Goal: Information Seeking & Learning: Check status

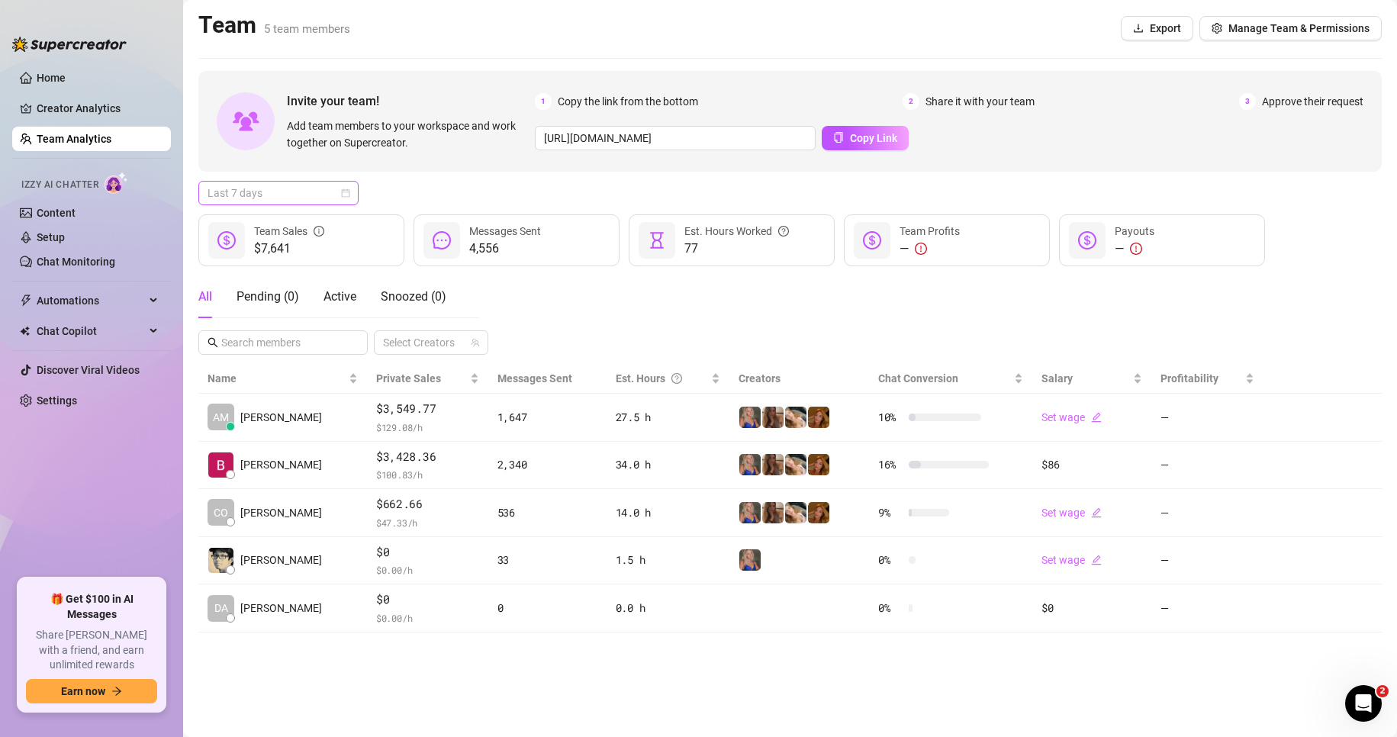
click at [266, 195] on span "Last 7 days" at bounding box center [279, 193] width 142 height 23
click at [281, 311] on div "Custom date" at bounding box center [278, 321] width 154 height 24
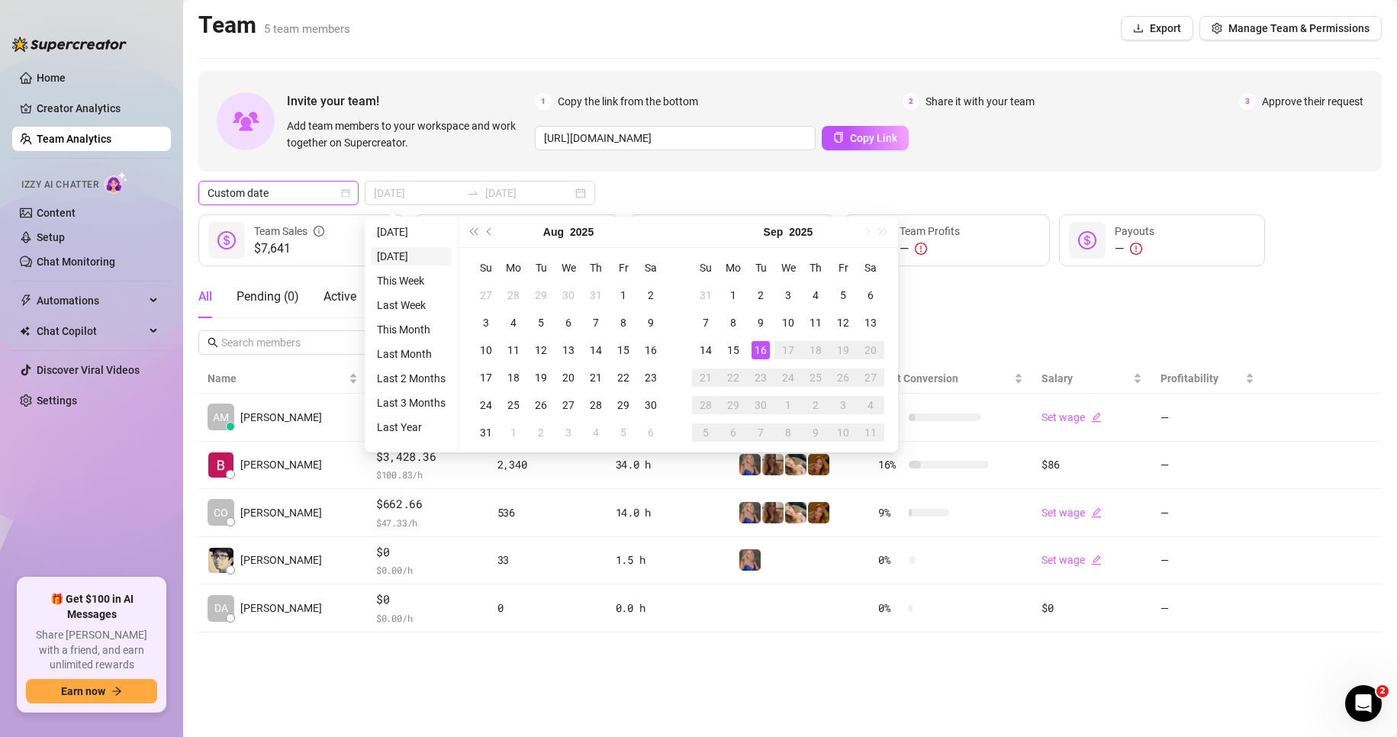
type input "[DATE]"
click at [490, 228] on span "Previous month (PageUp)" at bounding box center [491, 232] width 8 height 8
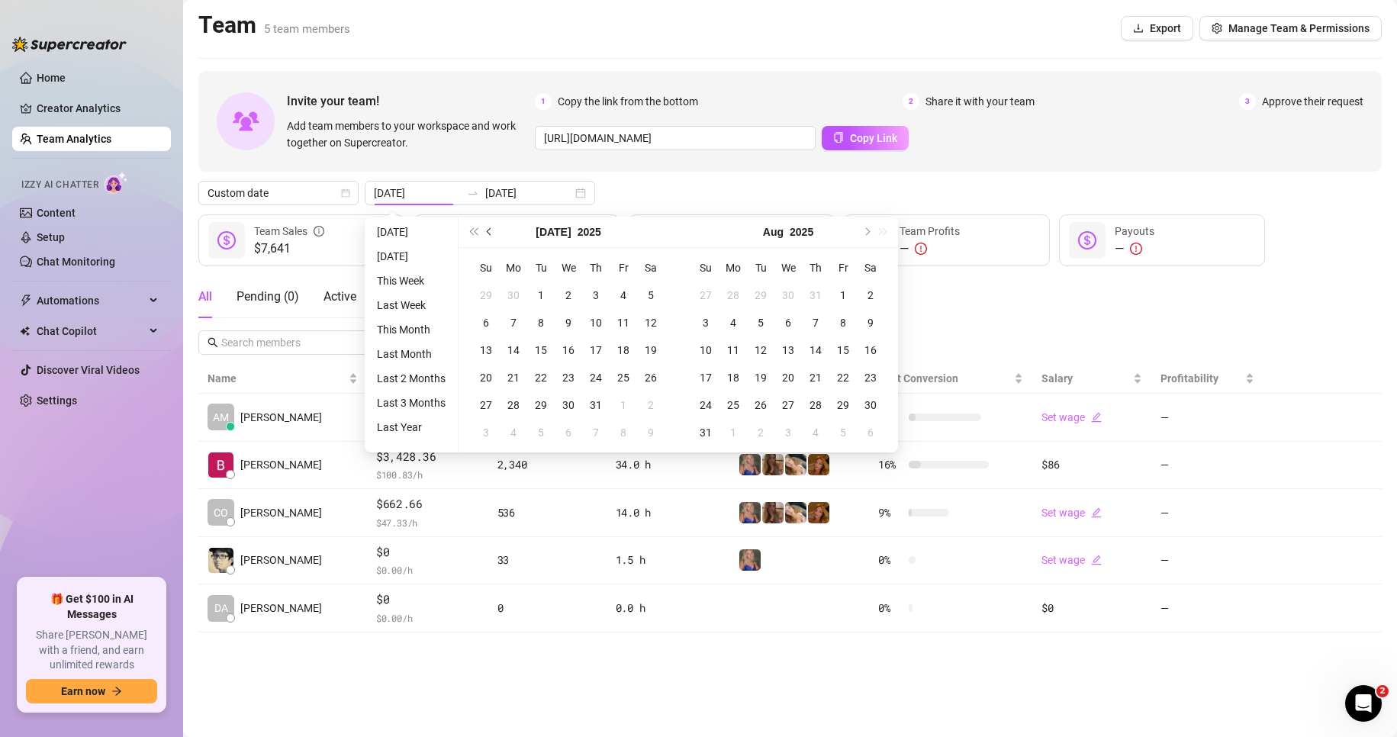
click at [490, 229] on span "Previous month (PageUp)" at bounding box center [491, 232] width 8 height 8
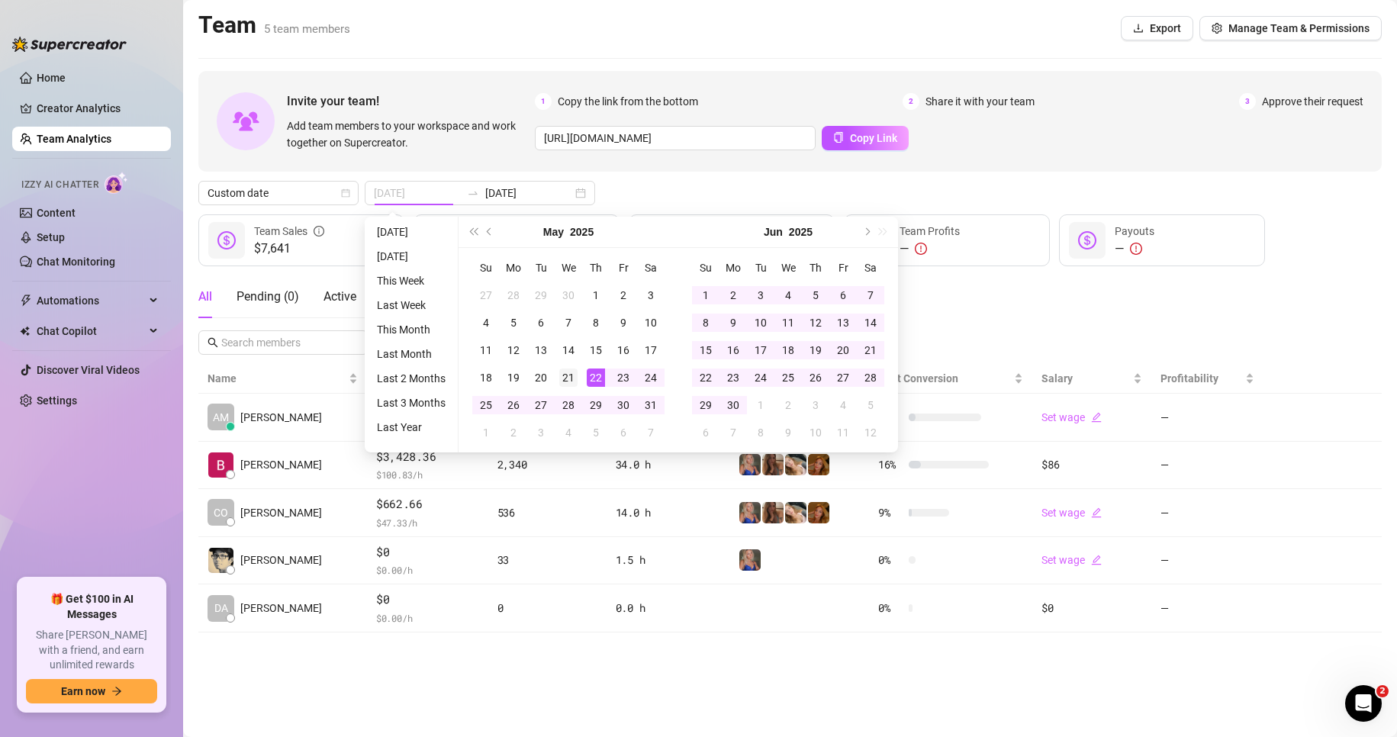
type input "[DATE]"
click at [572, 377] on div "21" at bounding box center [568, 378] width 18 height 18
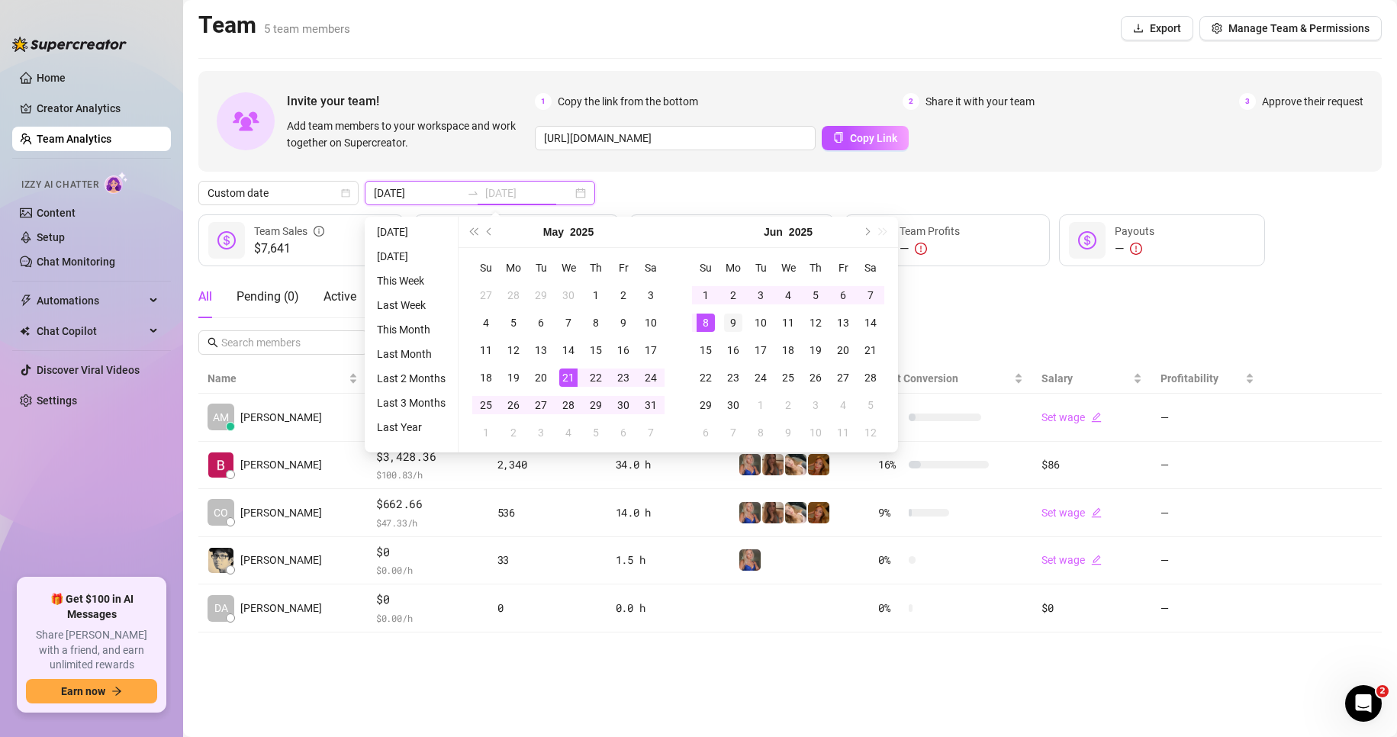
type input "[DATE]"
click at [733, 325] on div "9" at bounding box center [733, 323] width 18 height 18
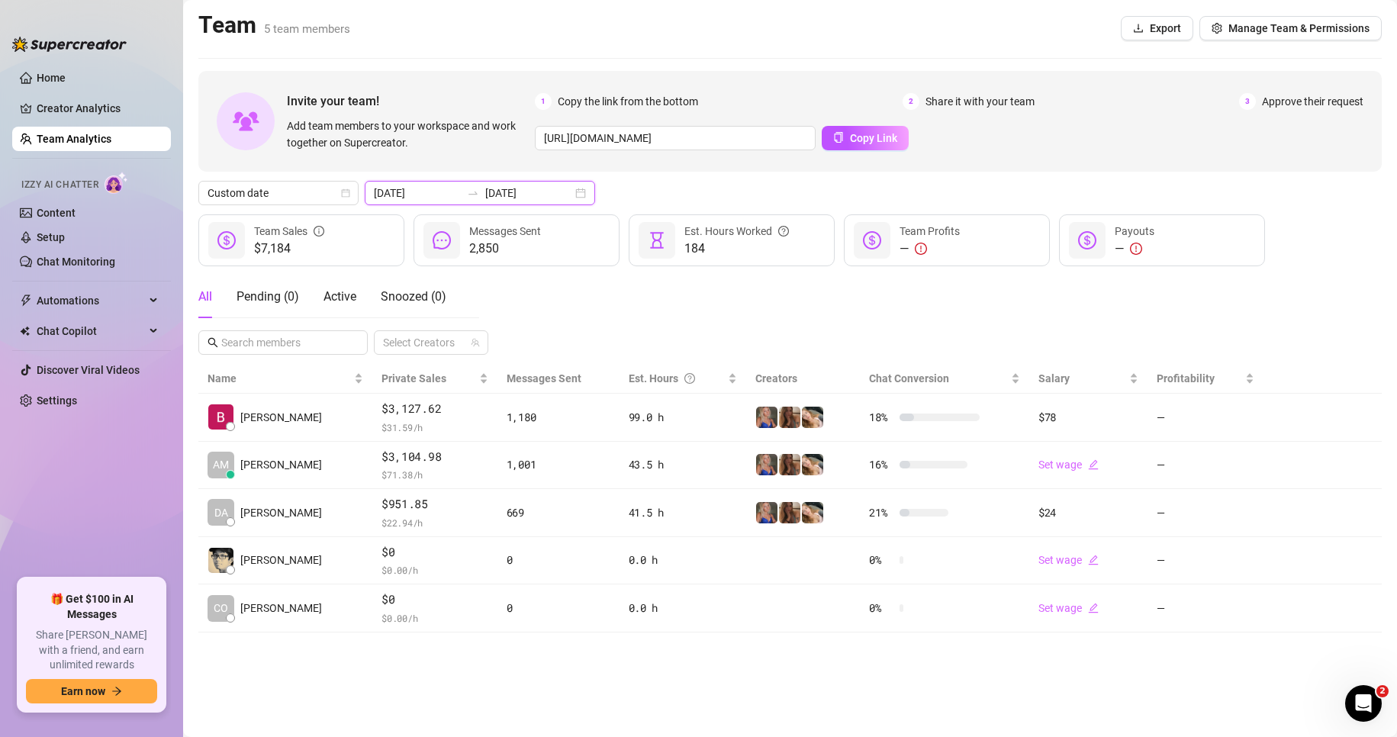
click at [412, 194] on input "[DATE]" at bounding box center [417, 193] width 87 height 17
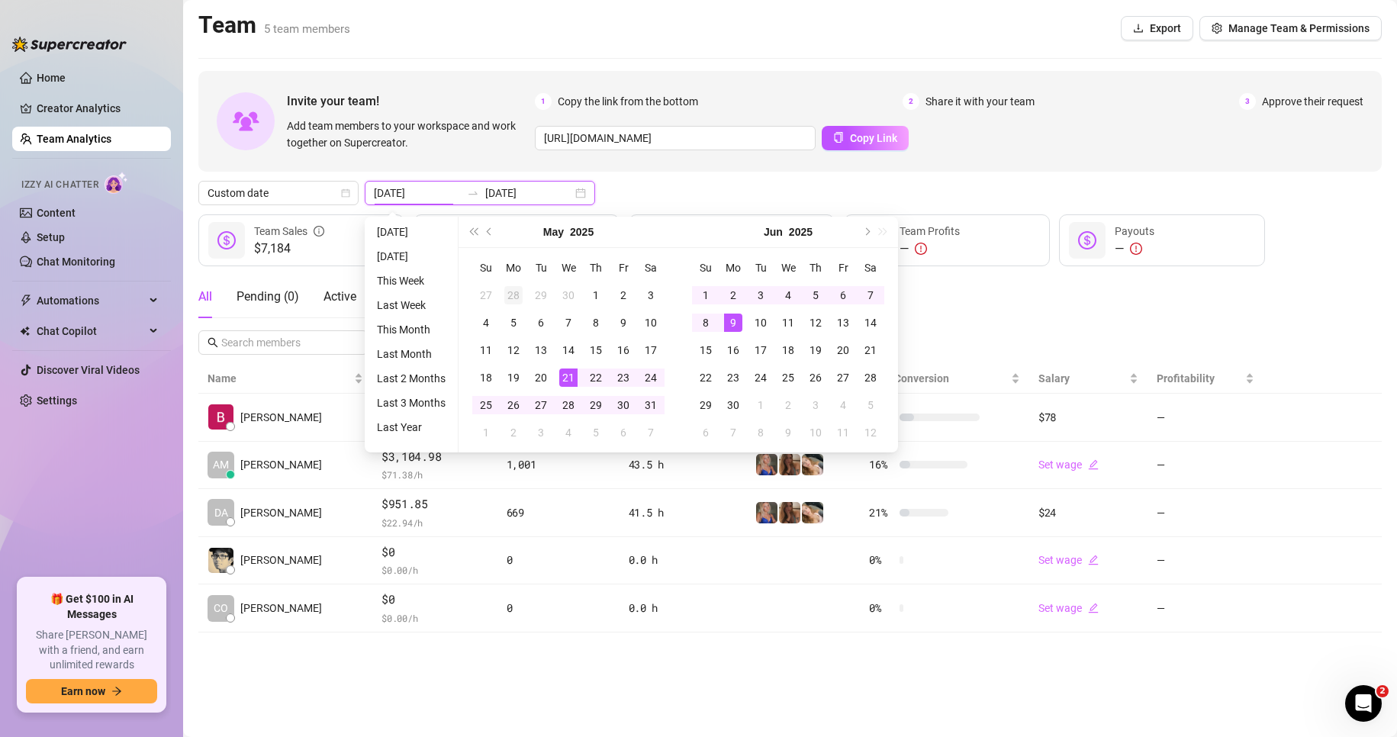
type input "[DATE]"
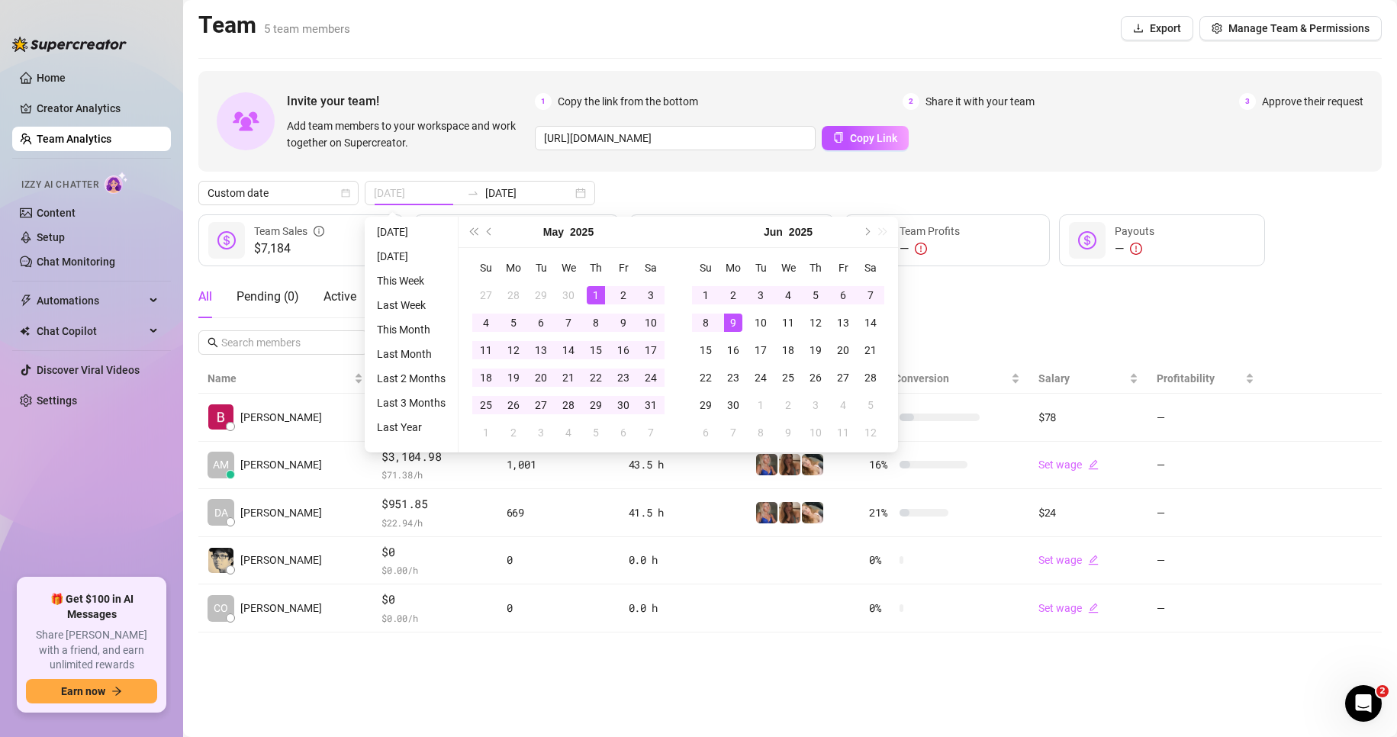
click at [597, 296] on div "1" at bounding box center [596, 295] width 18 height 18
type input "[DATE]"
click at [643, 402] on div "31" at bounding box center [651, 405] width 18 height 18
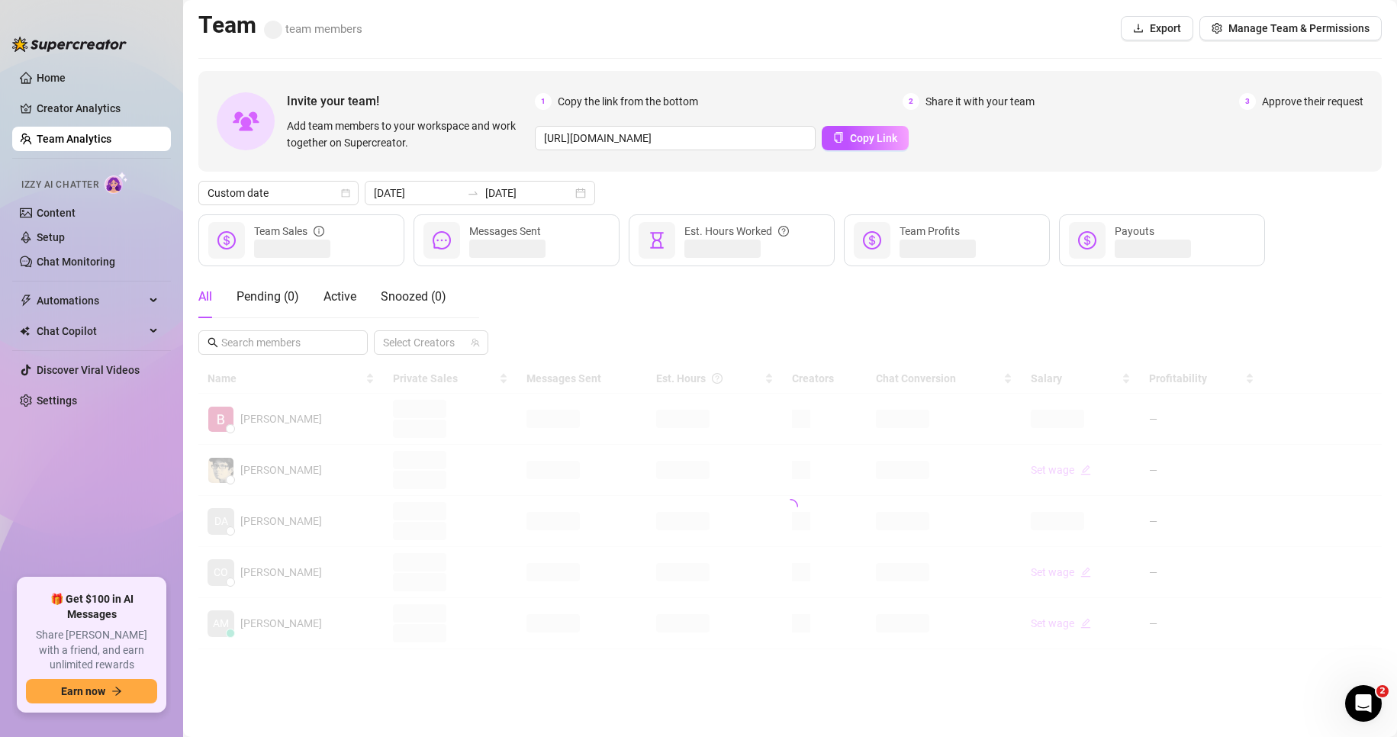
click at [842, 314] on div "All Pending ( 0 ) Active Snoozed ( 0 ) Select Creators" at bounding box center [790, 314] width 1184 height 79
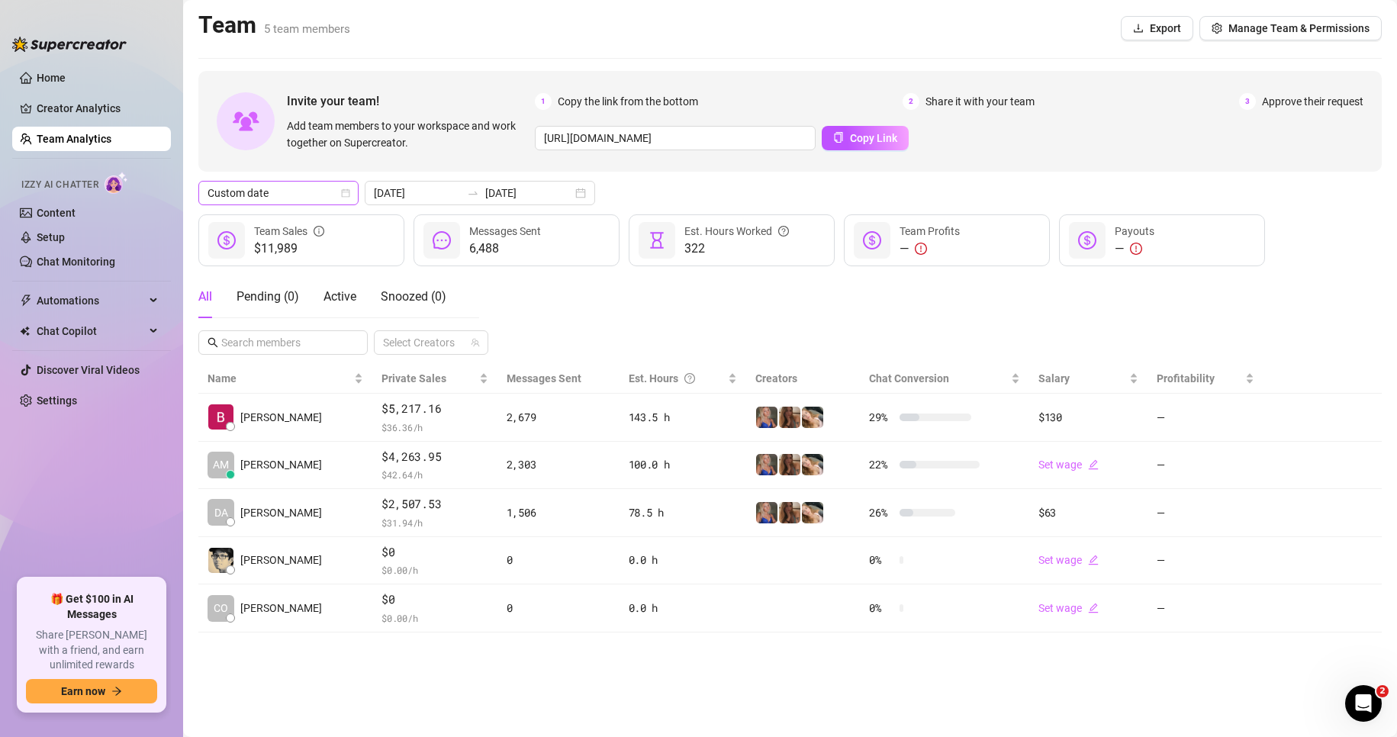
click at [256, 192] on span "Custom date" at bounding box center [279, 193] width 142 height 23
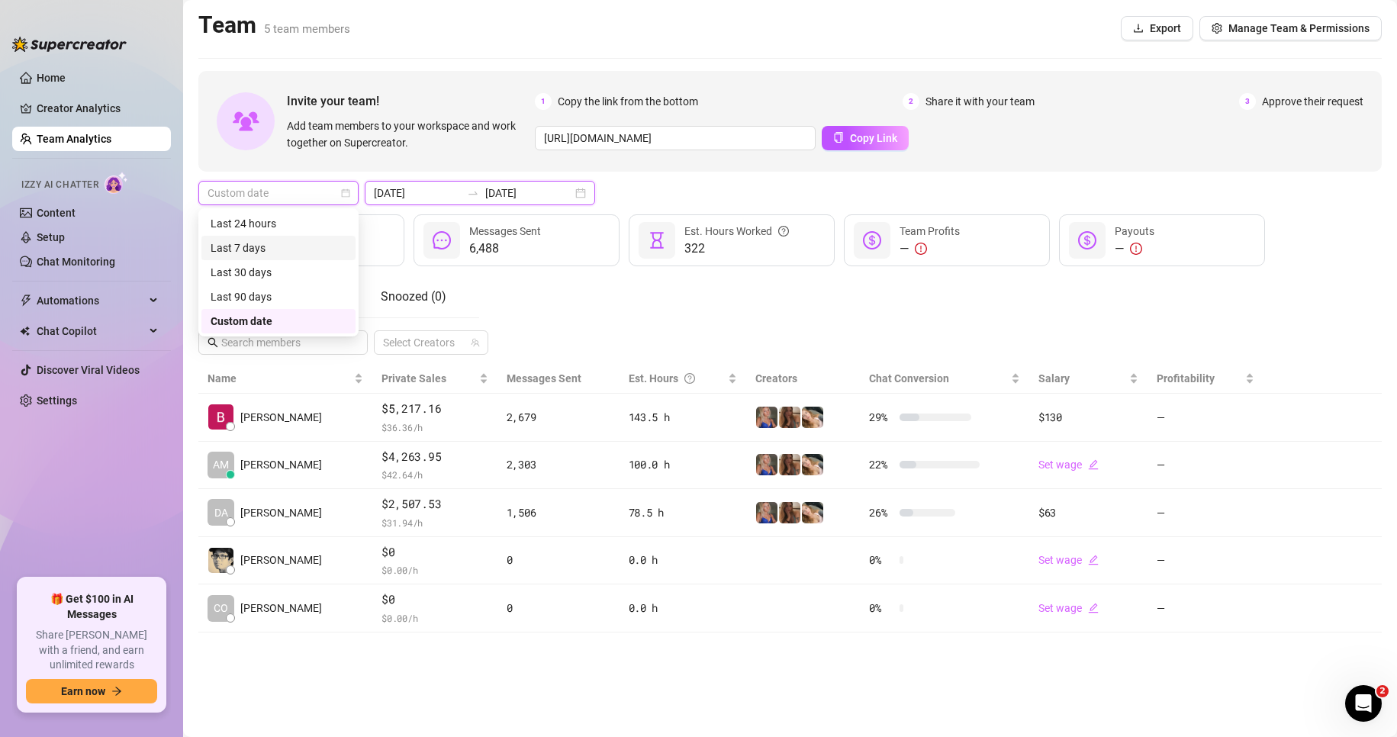
click at [401, 195] on input "[DATE]" at bounding box center [417, 193] width 87 height 17
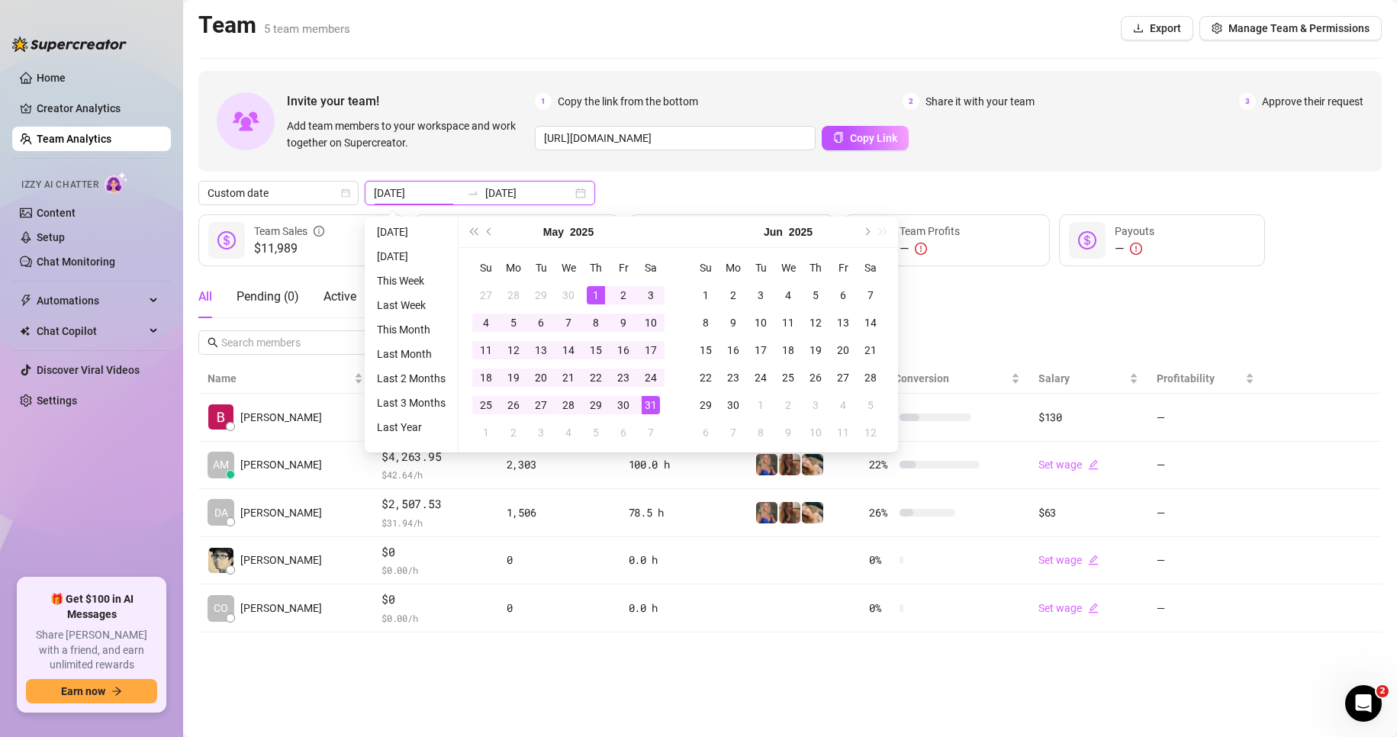
type input "[DATE]"
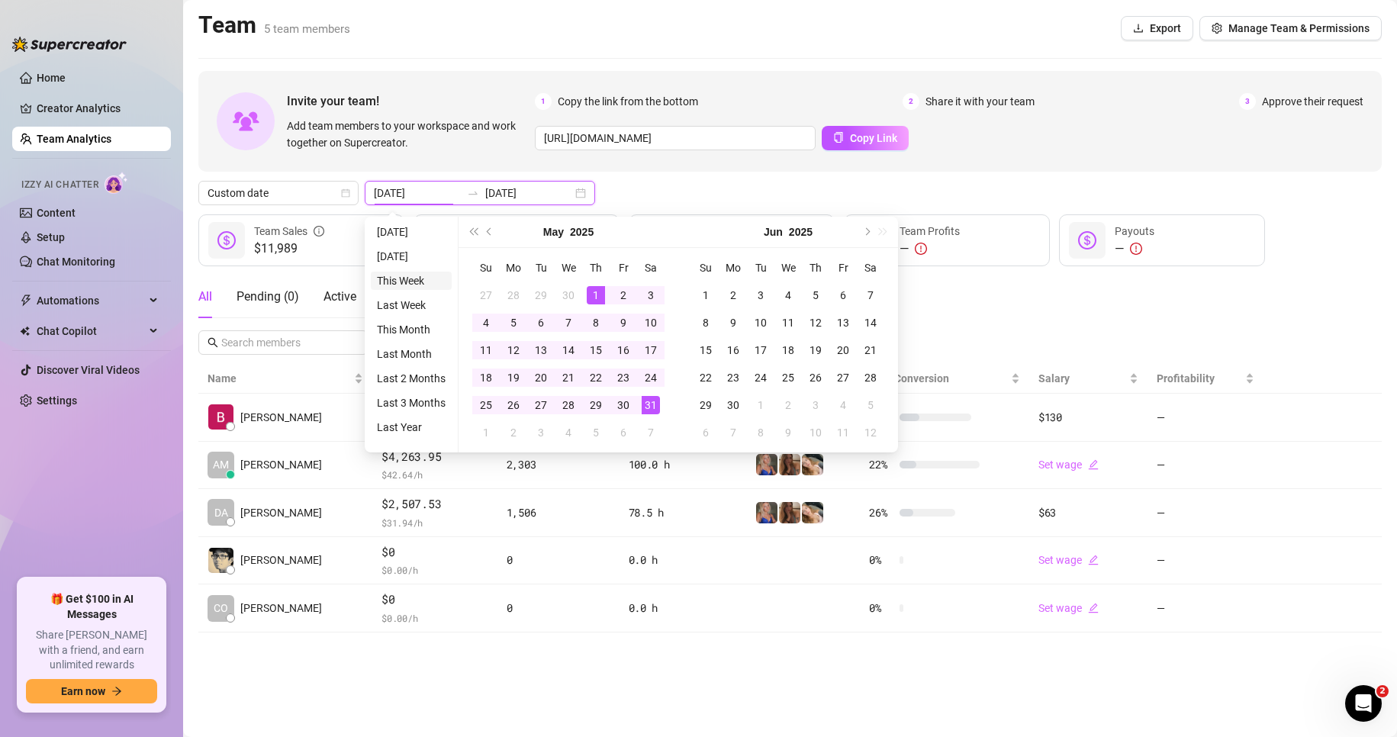
type input "[DATE]"
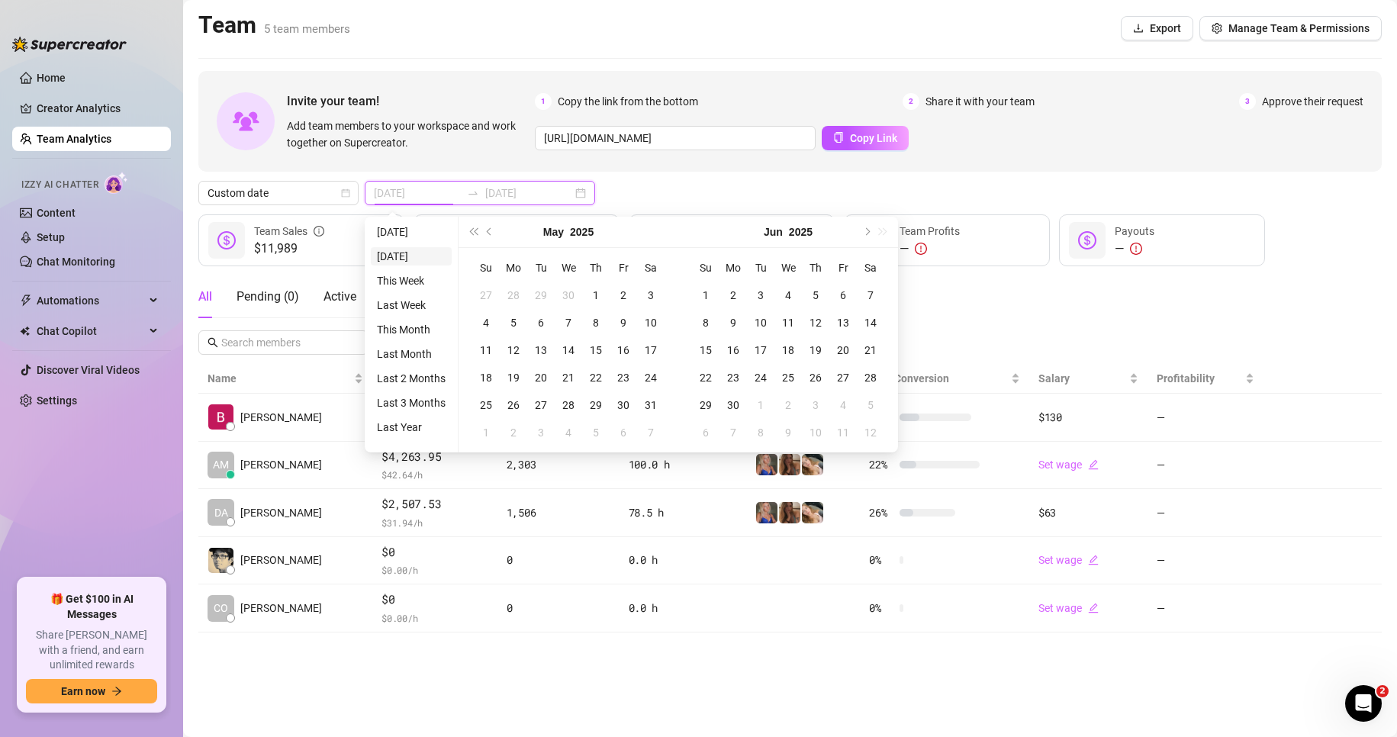
type input "[DATE]"
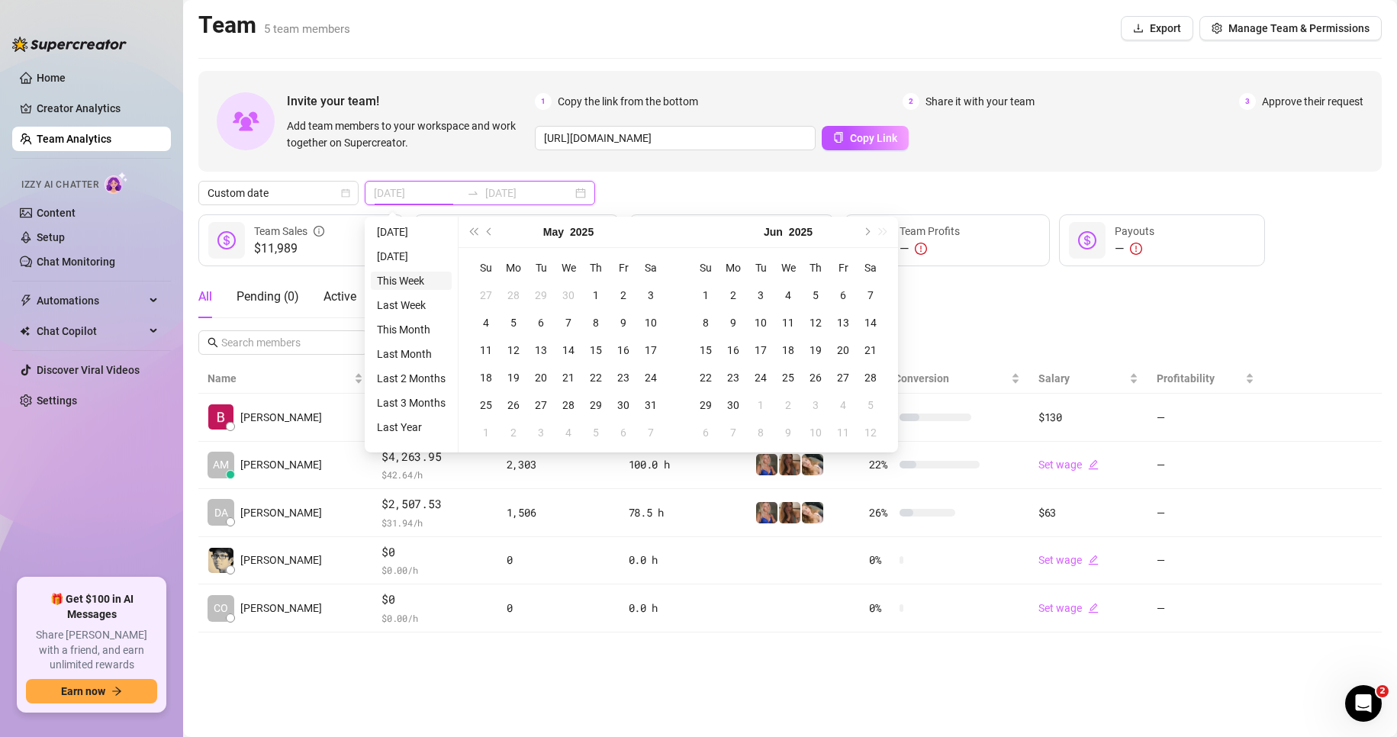
type input "[DATE]"
click at [410, 278] on li "This Week" at bounding box center [411, 281] width 81 height 18
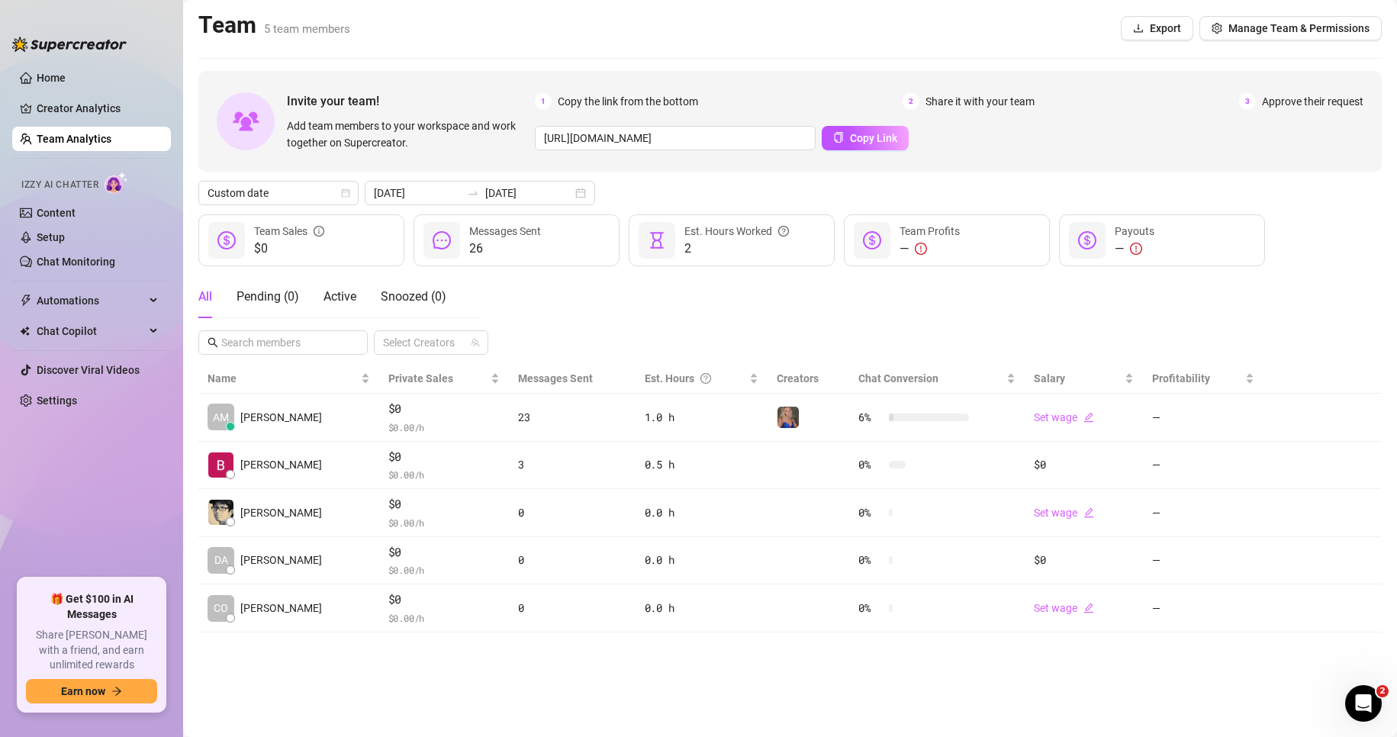
click at [514, 296] on div "All Pending ( 0 ) Active Snoozed ( 0 ) Select Creators" at bounding box center [790, 314] width 1184 height 79
click at [317, 190] on span "Custom date" at bounding box center [279, 193] width 142 height 23
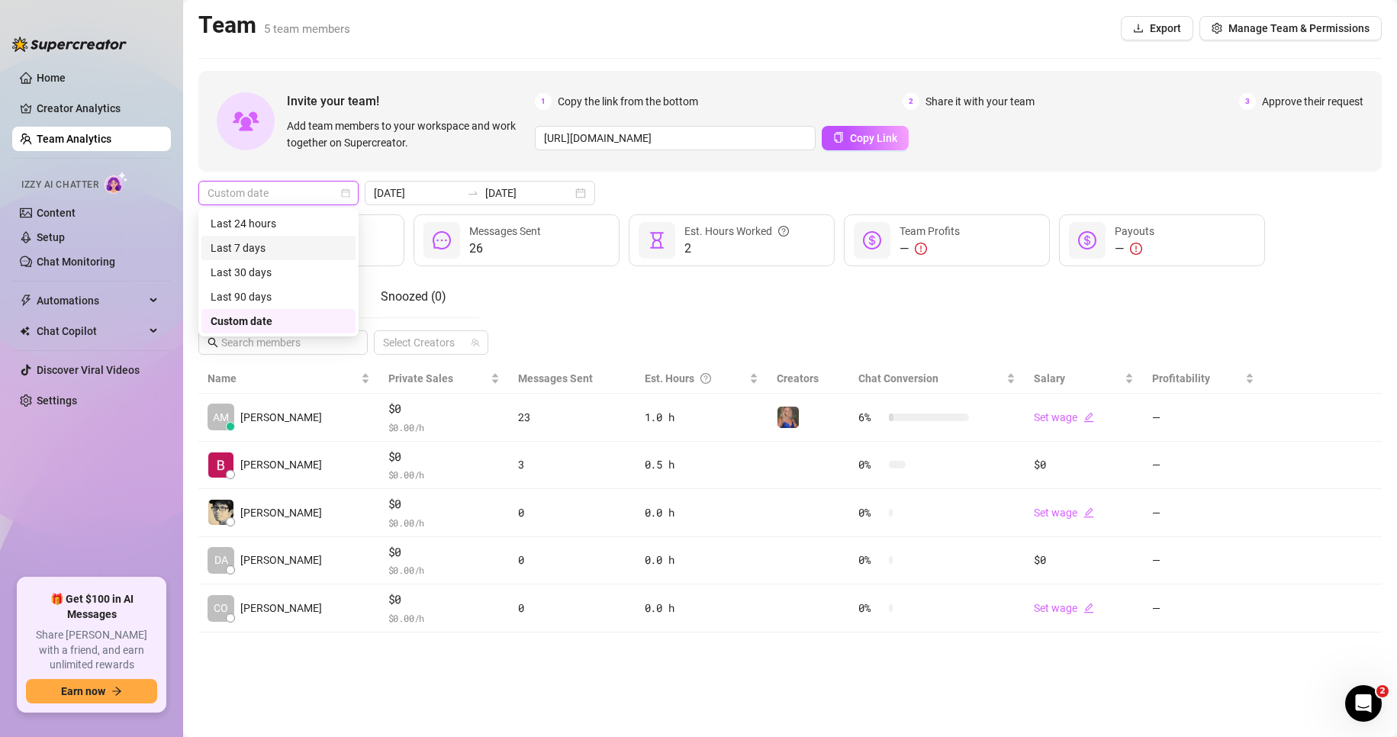
click at [263, 253] on div "Last 7 days" at bounding box center [279, 248] width 136 height 17
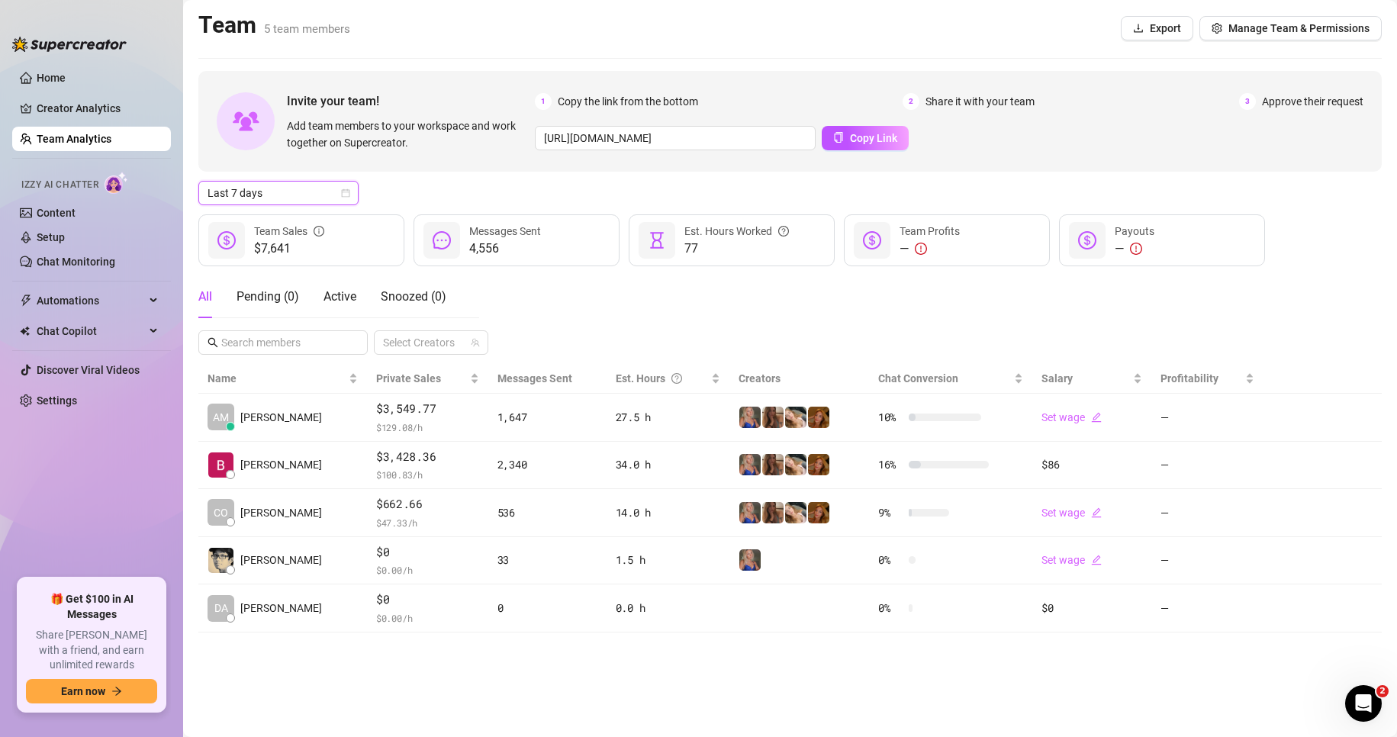
click at [285, 192] on span "Last 7 days" at bounding box center [279, 193] width 142 height 23
click at [516, 282] on div "All Pending ( 0 ) Active Snoozed ( 0 ) Select Creators" at bounding box center [790, 314] width 1184 height 79
click at [288, 193] on span "Last 7 days" at bounding box center [279, 193] width 142 height 23
click at [269, 272] on div "Last 30 days" at bounding box center [279, 272] width 136 height 17
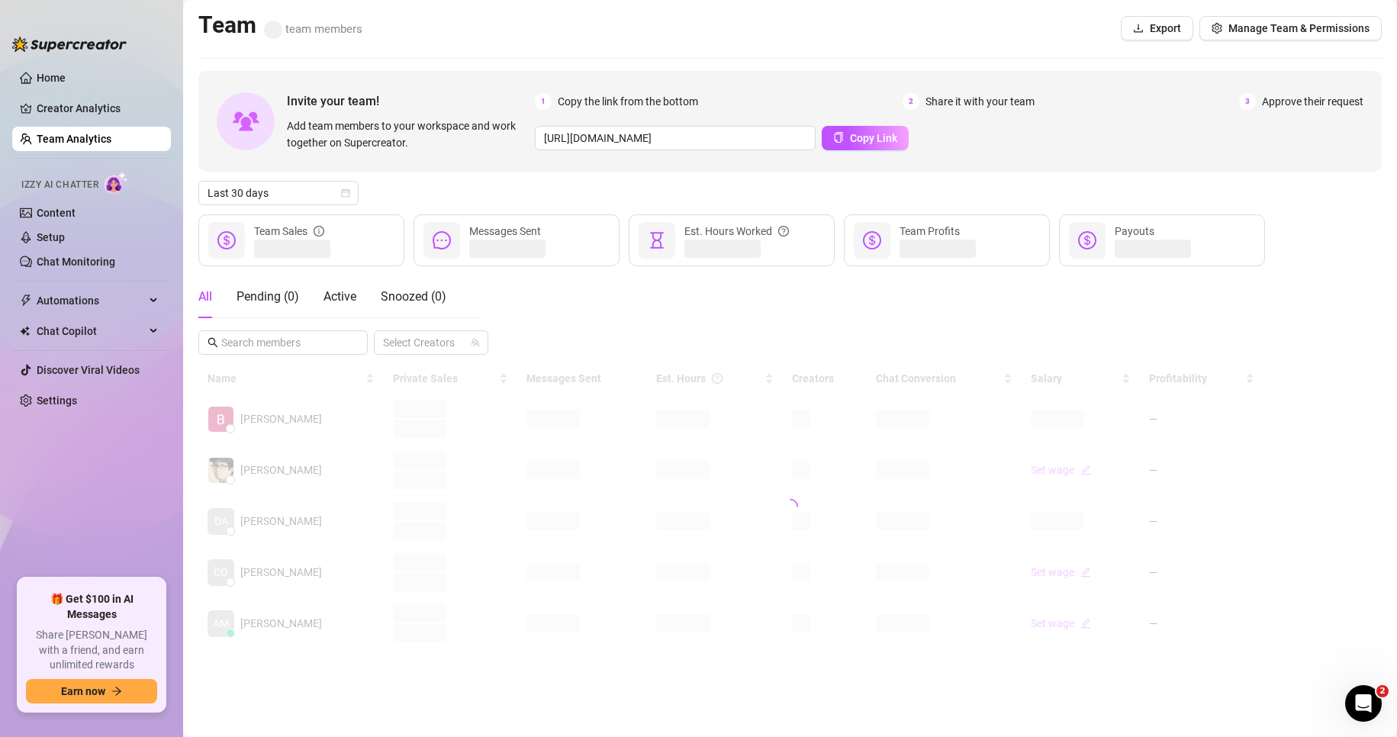
click at [482, 292] on div "All Pending ( 0 ) Active Snoozed ( 0 ) Select Creators" at bounding box center [790, 314] width 1184 height 79
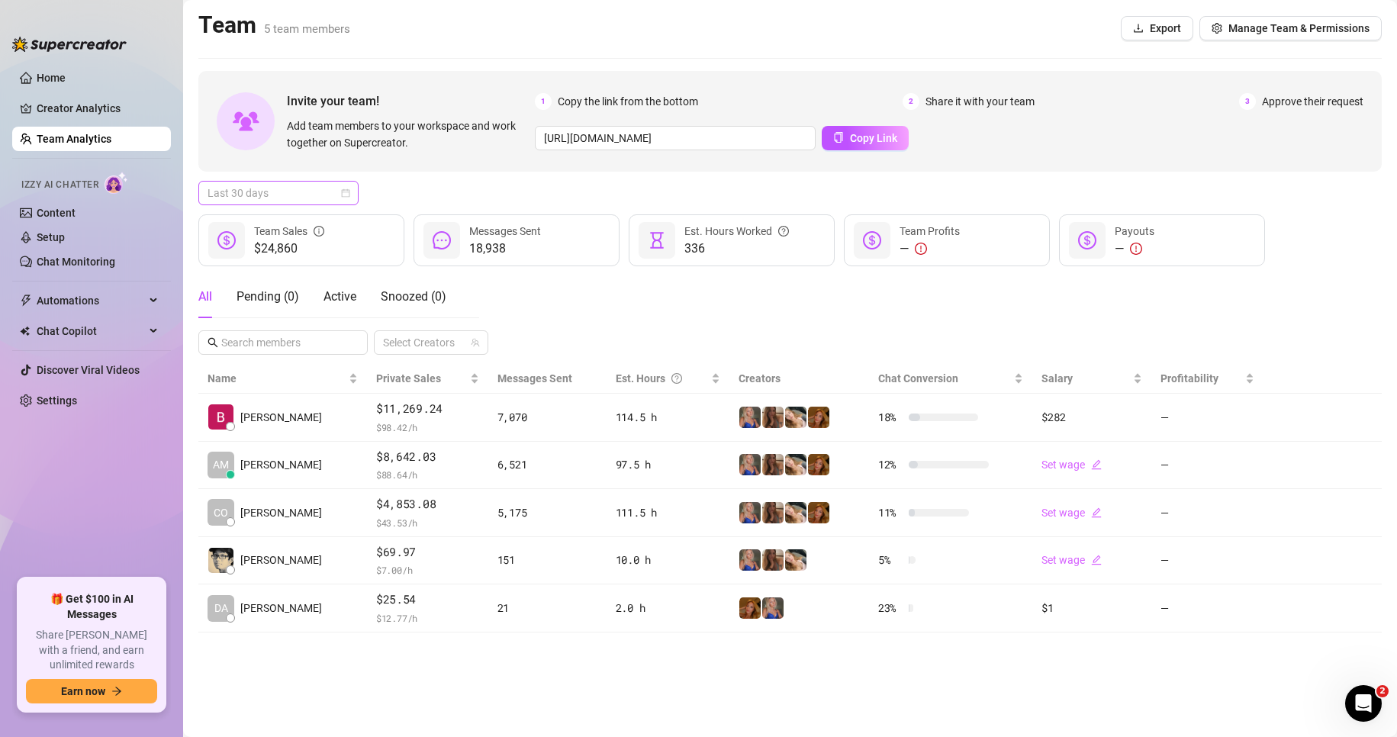
click at [238, 185] on span "Last 30 days" at bounding box center [279, 193] width 142 height 23
click at [253, 247] on div "Last 7 days" at bounding box center [279, 248] width 136 height 17
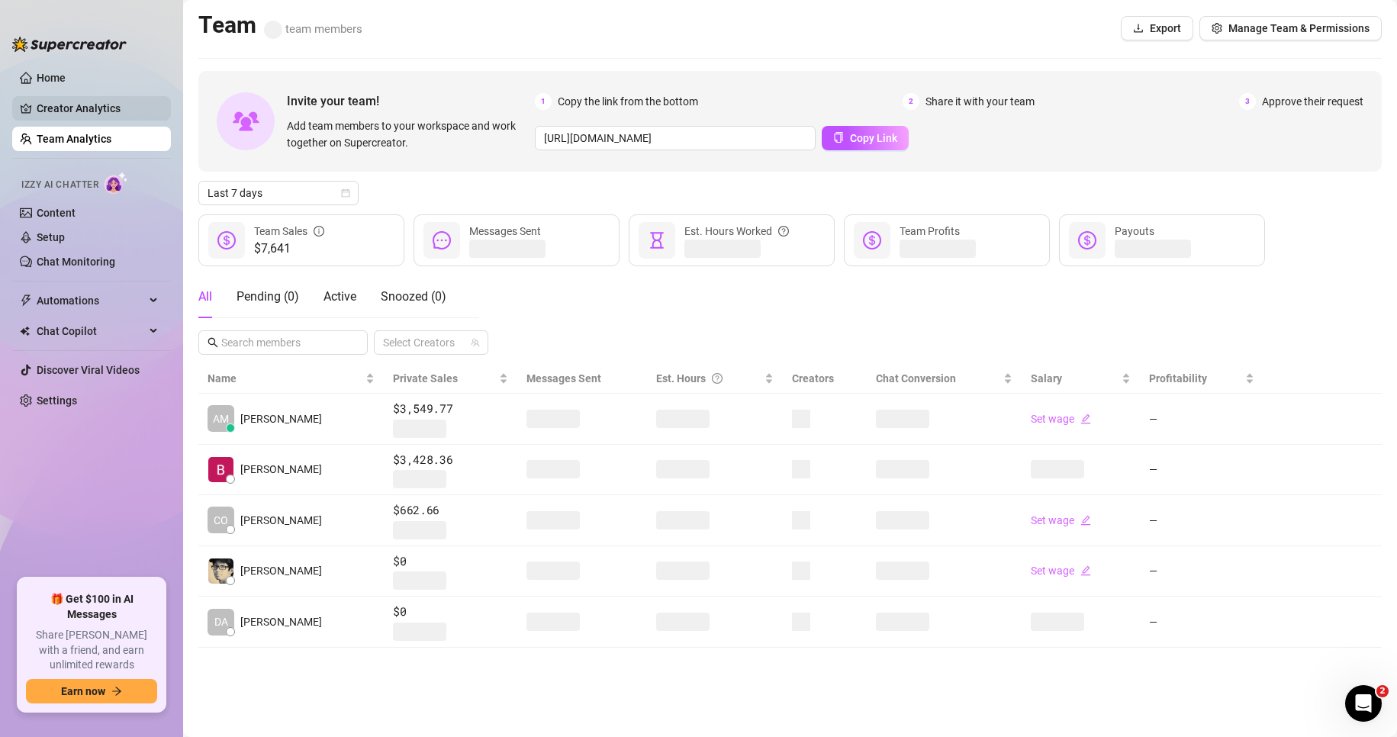
click at [101, 117] on link "Creator Analytics" at bounding box center [98, 108] width 122 height 24
